Goal: Task Accomplishment & Management: Manage account settings

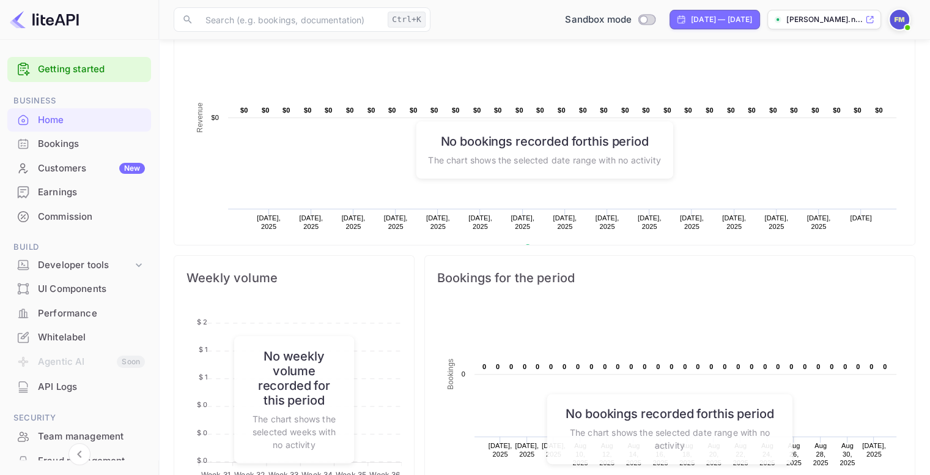
scroll to position [306, 0]
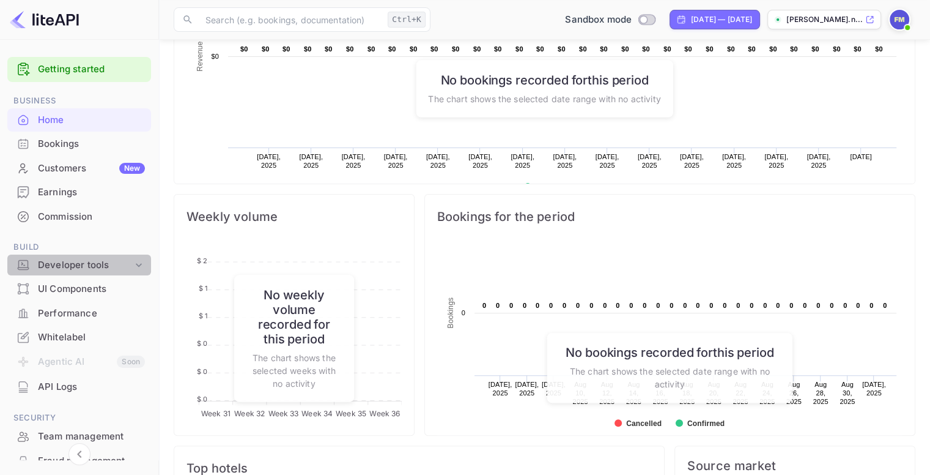
click at [85, 269] on div "Developer tools" at bounding box center [85, 265] width 95 height 14
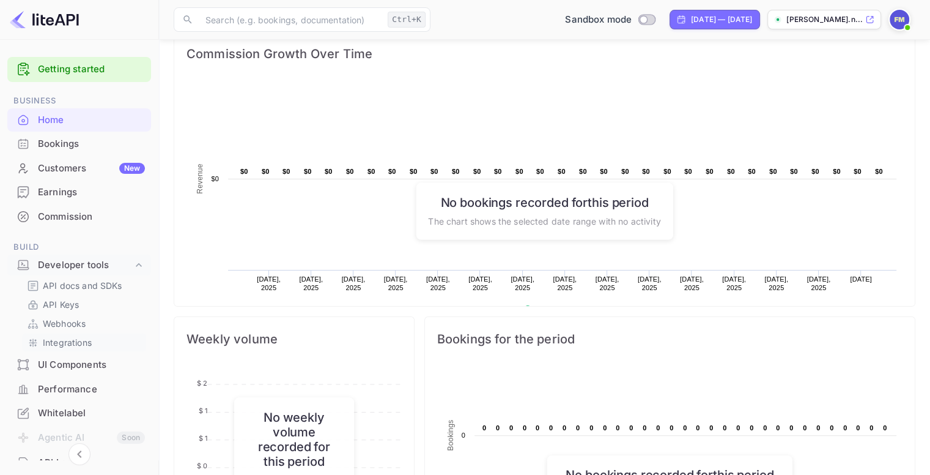
scroll to position [122, 0]
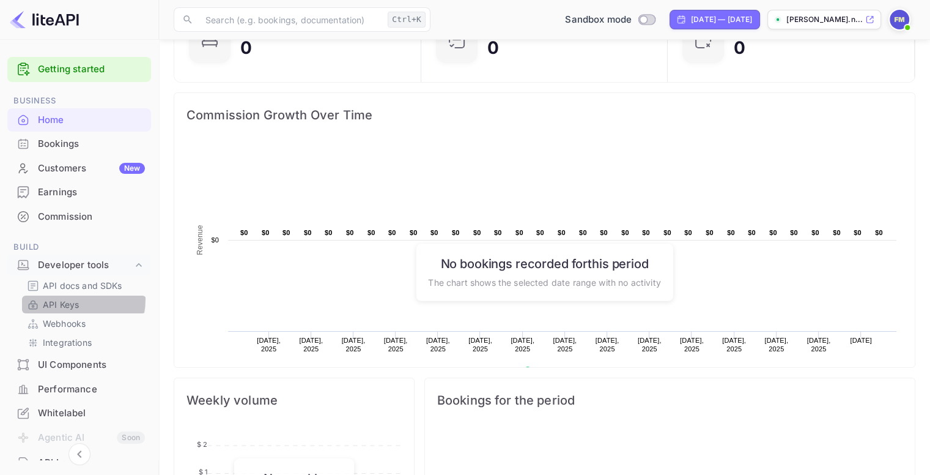
click at [70, 299] on p "API Keys" at bounding box center [61, 304] width 36 height 13
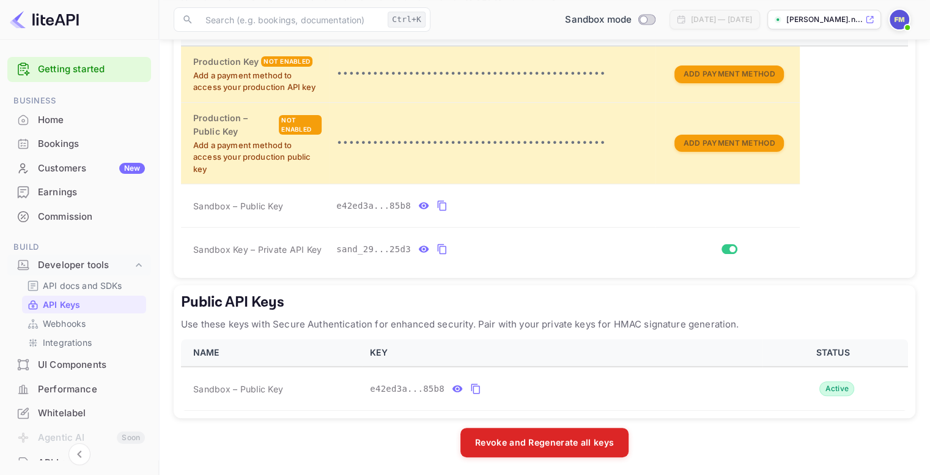
scroll to position [235, 0]
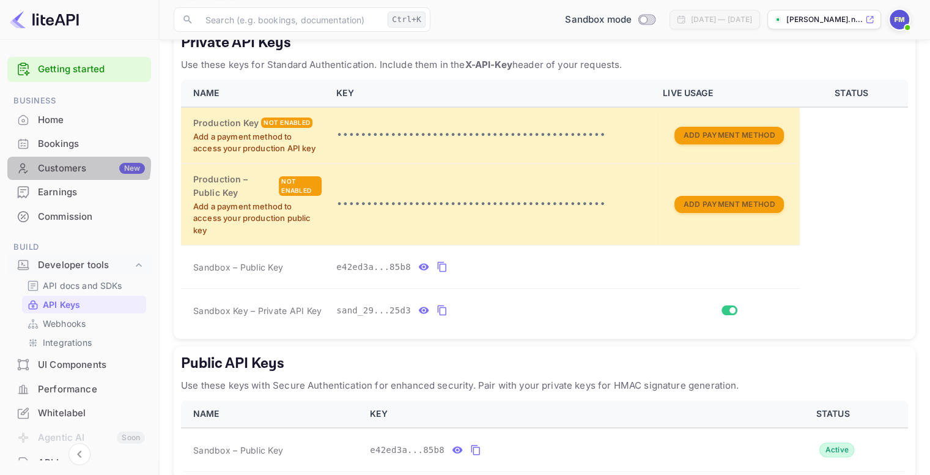
click at [73, 163] on div "Customers New" at bounding box center [91, 168] width 107 height 14
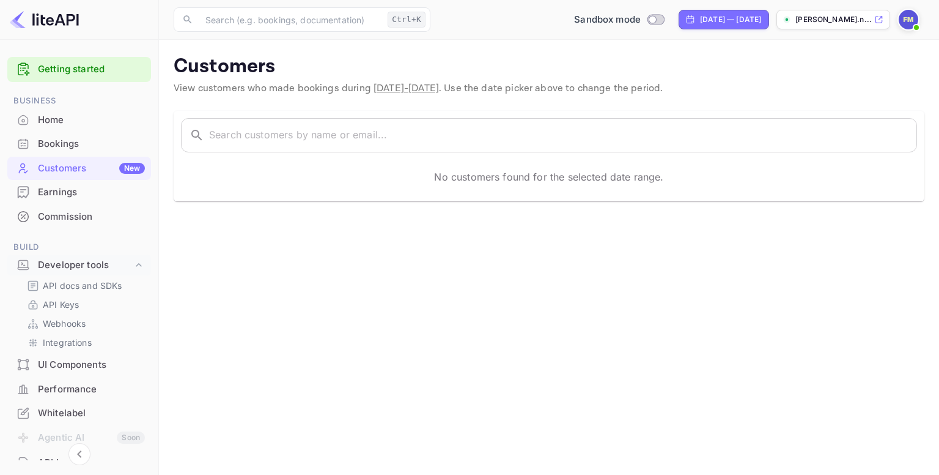
click at [61, 141] on div "Bookings" at bounding box center [91, 144] width 107 height 14
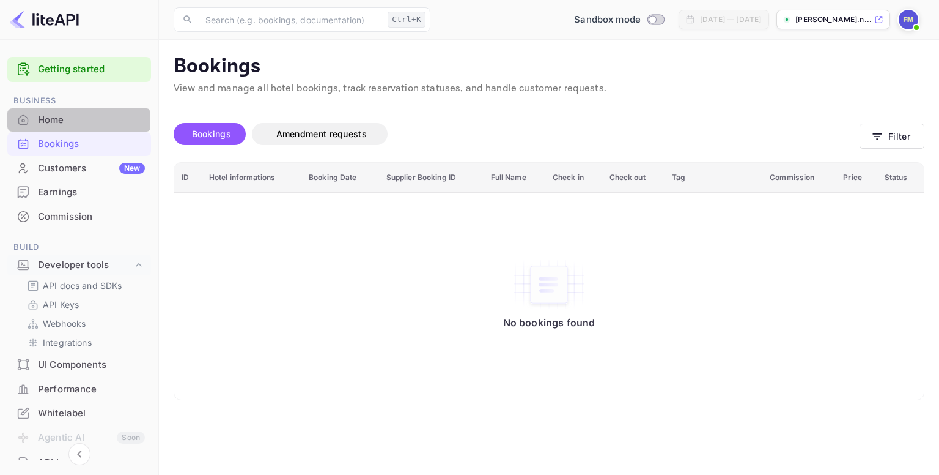
click at [62, 121] on div "Home" at bounding box center [91, 120] width 107 height 14
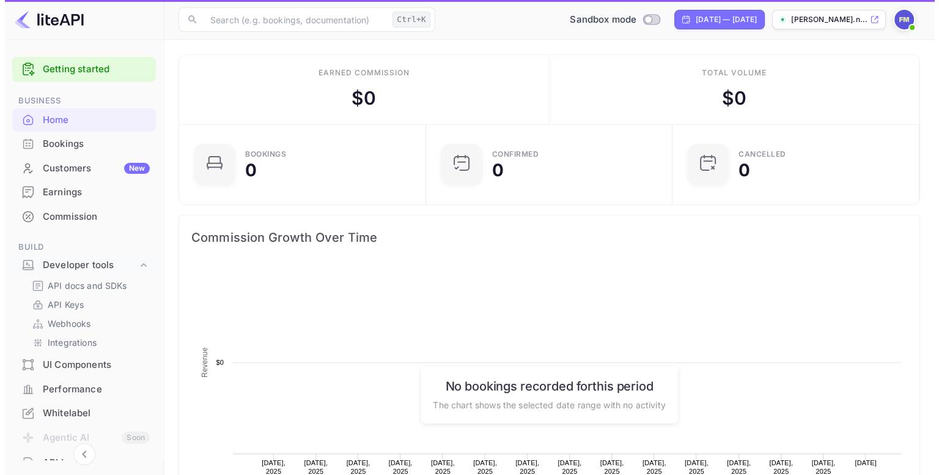
scroll to position [190, 230]
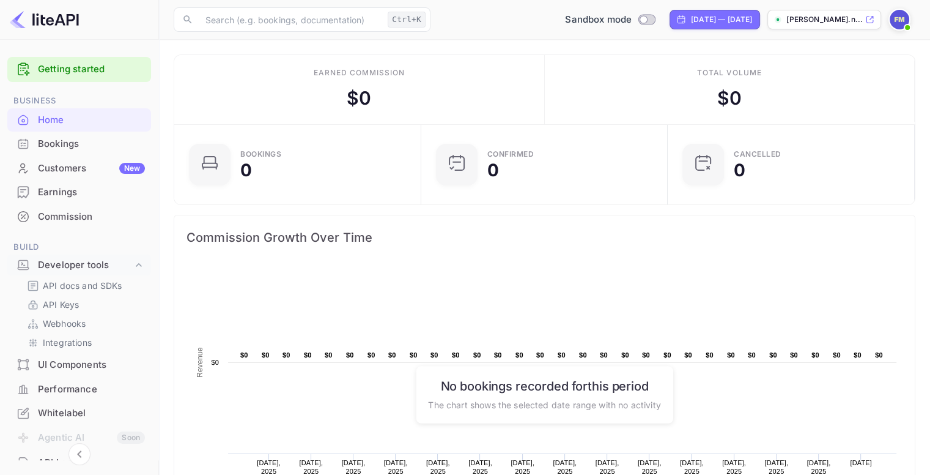
click at [57, 192] on div "Earnings" at bounding box center [91, 192] width 107 height 14
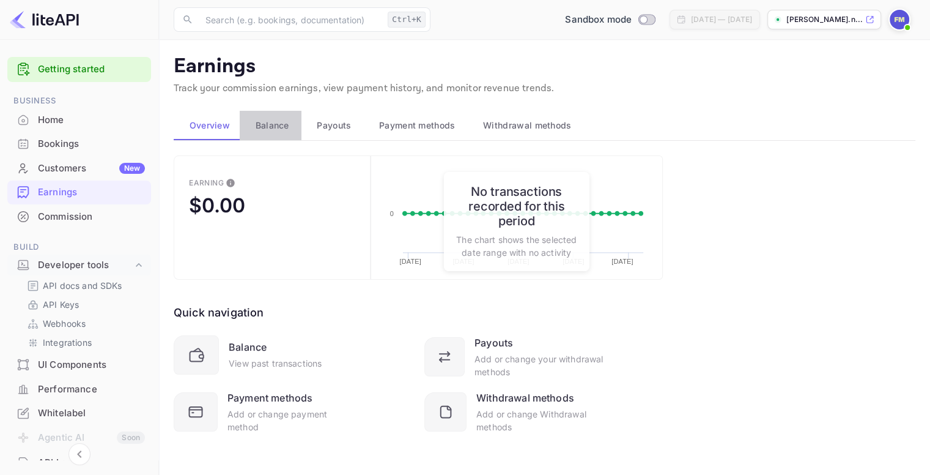
click at [279, 124] on span "Balance" at bounding box center [273, 125] width 34 height 15
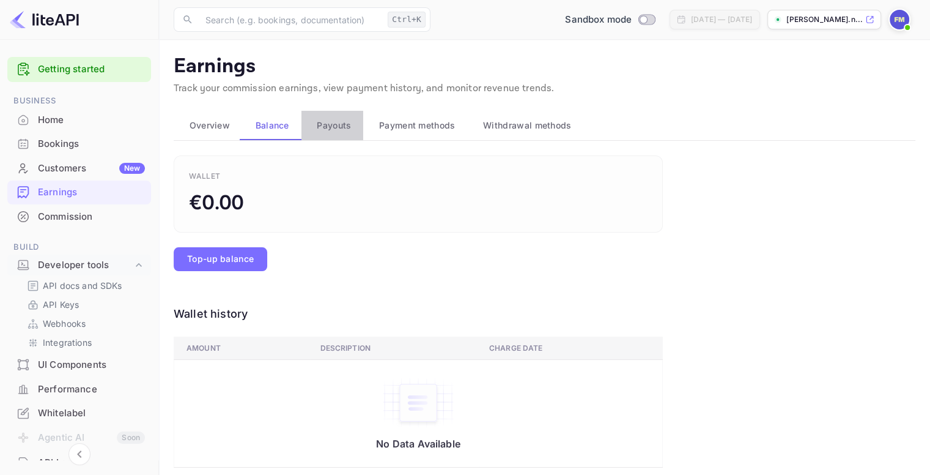
click at [326, 119] on span "Payouts" at bounding box center [334, 125] width 34 height 15
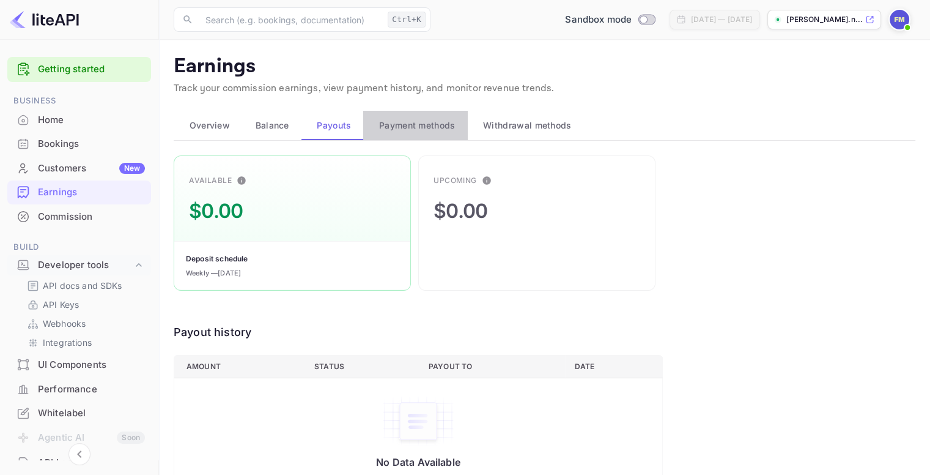
click at [399, 124] on span "Payment methods" at bounding box center [417, 125] width 76 height 15
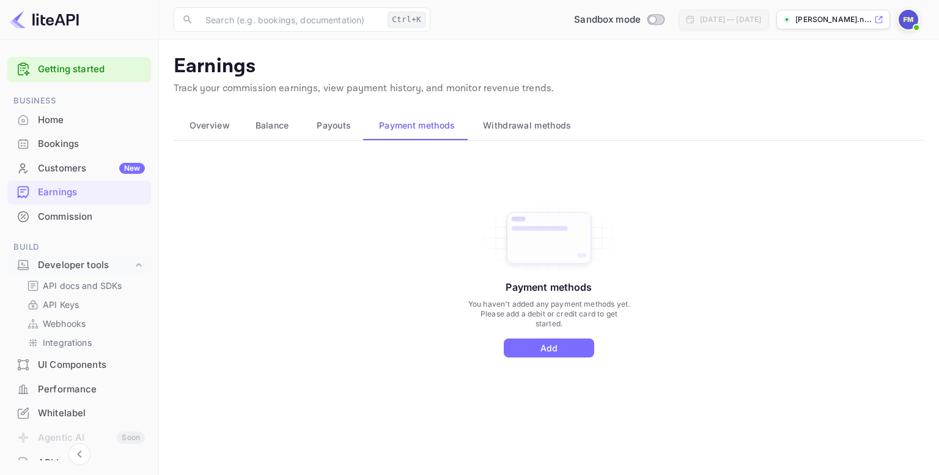
click at [560, 126] on span "Withdrawal methods" at bounding box center [527, 125] width 88 height 15
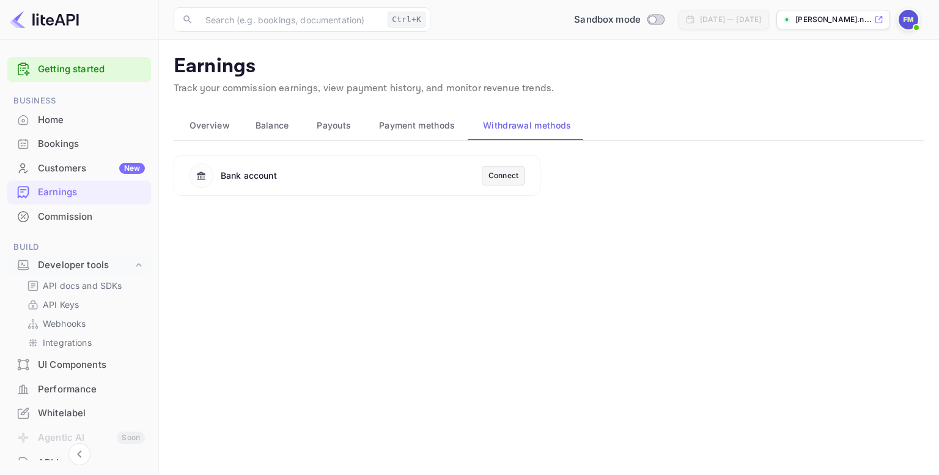
click at [512, 174] on div "Connect" at bounding box center [504, 175] width 30 height 11
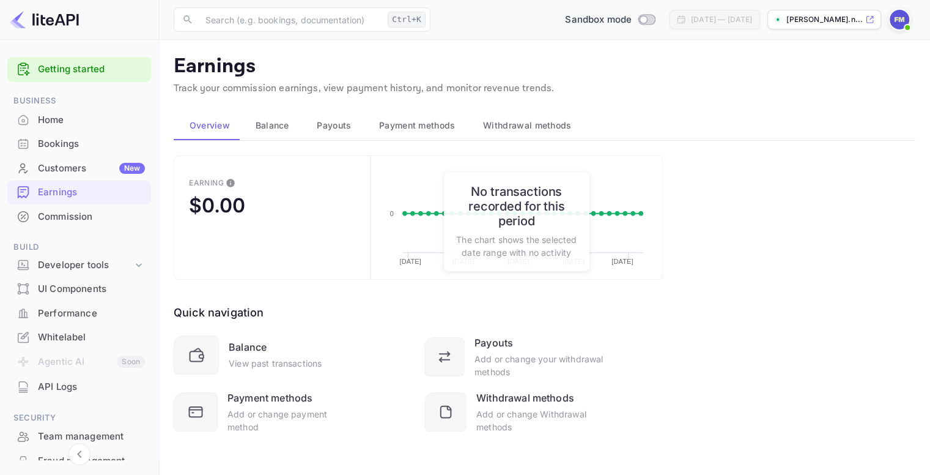
click at [525, 125] on span "Withdrawal methods" at bounding box center [527, 125] width 88 height 15
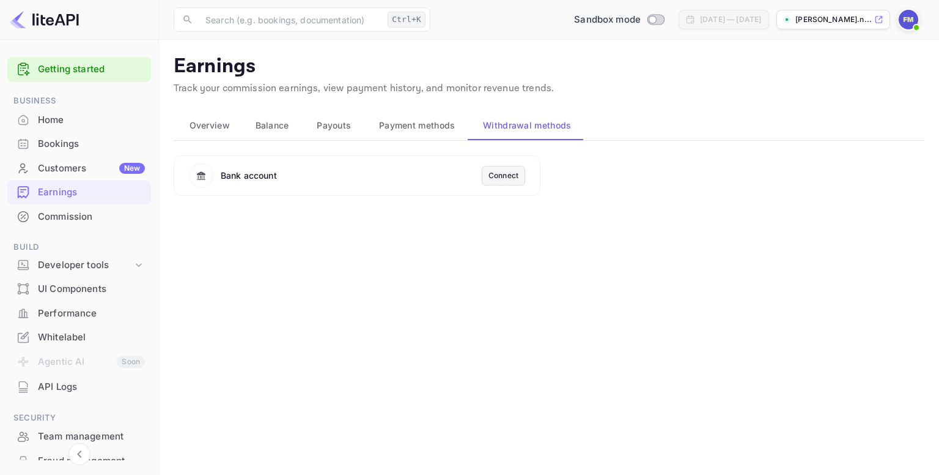
click at [330, 126] on span "Payouts" at bounding box center [334, 125] width 34 height 15
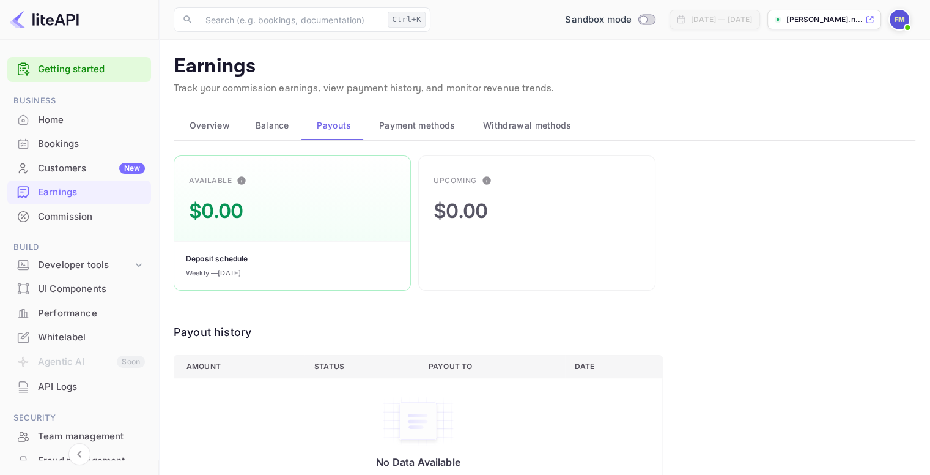
click at [520, 128] on span "Withdrawal methods" at bounding box center [527, 125] width 88 height 15
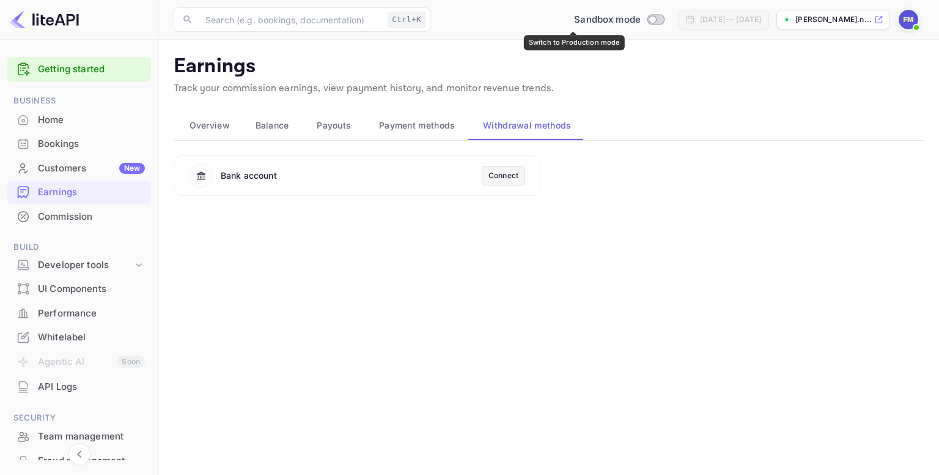
click at [641, 18] on input "Switch to Production mode" at bounding box center [653, 19] width 24 height 8
checkbox input "false"
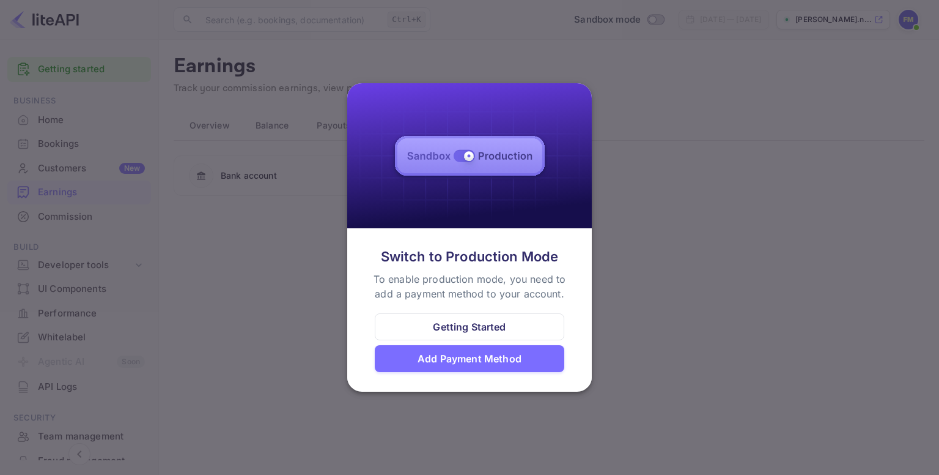
click at [453, 358] on div "Add Payment Method" at bounding box center [470, 358] width 104 height 15
